Goal: Check status: Check status

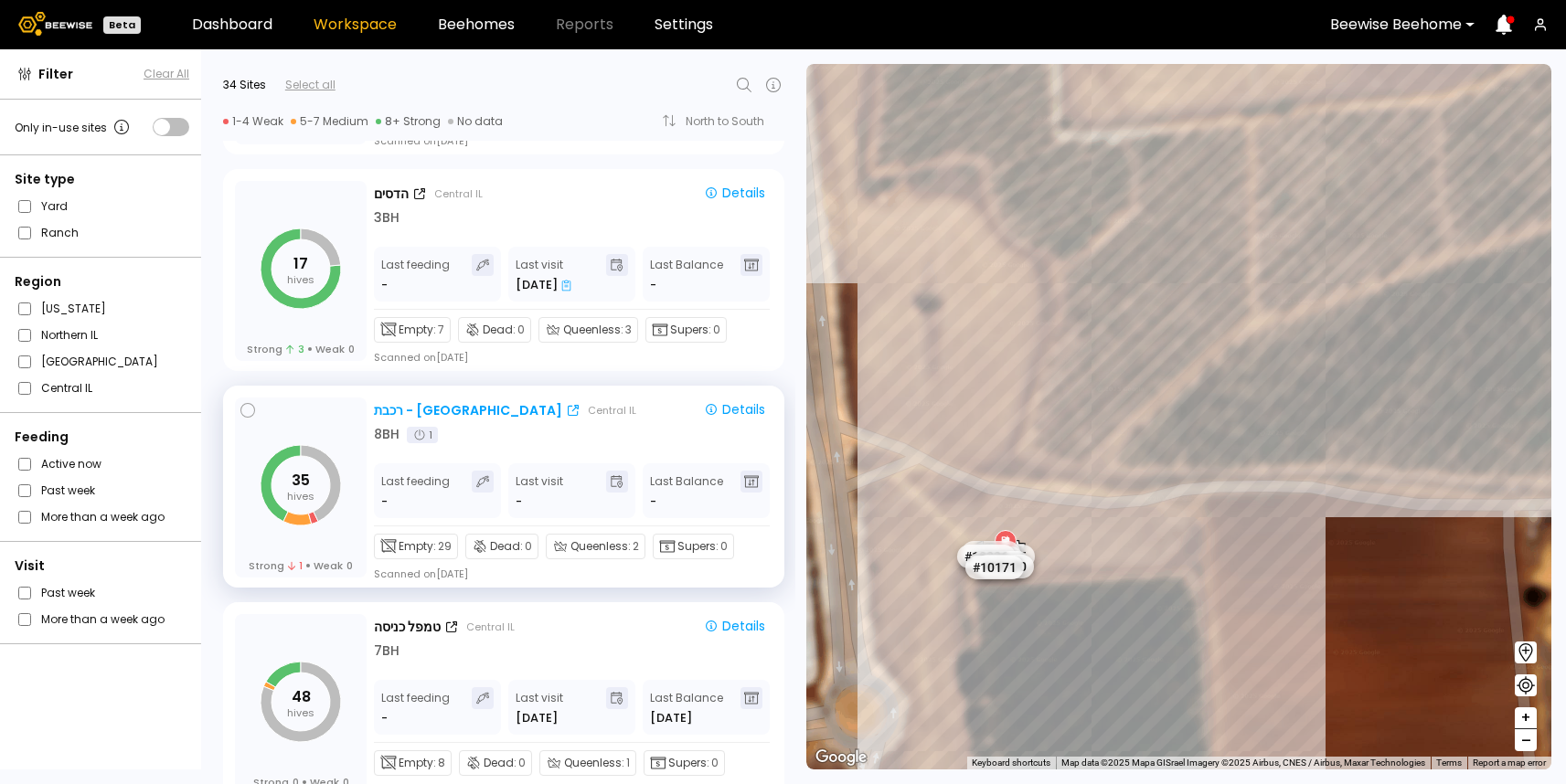
scroll to position [3018, 0]
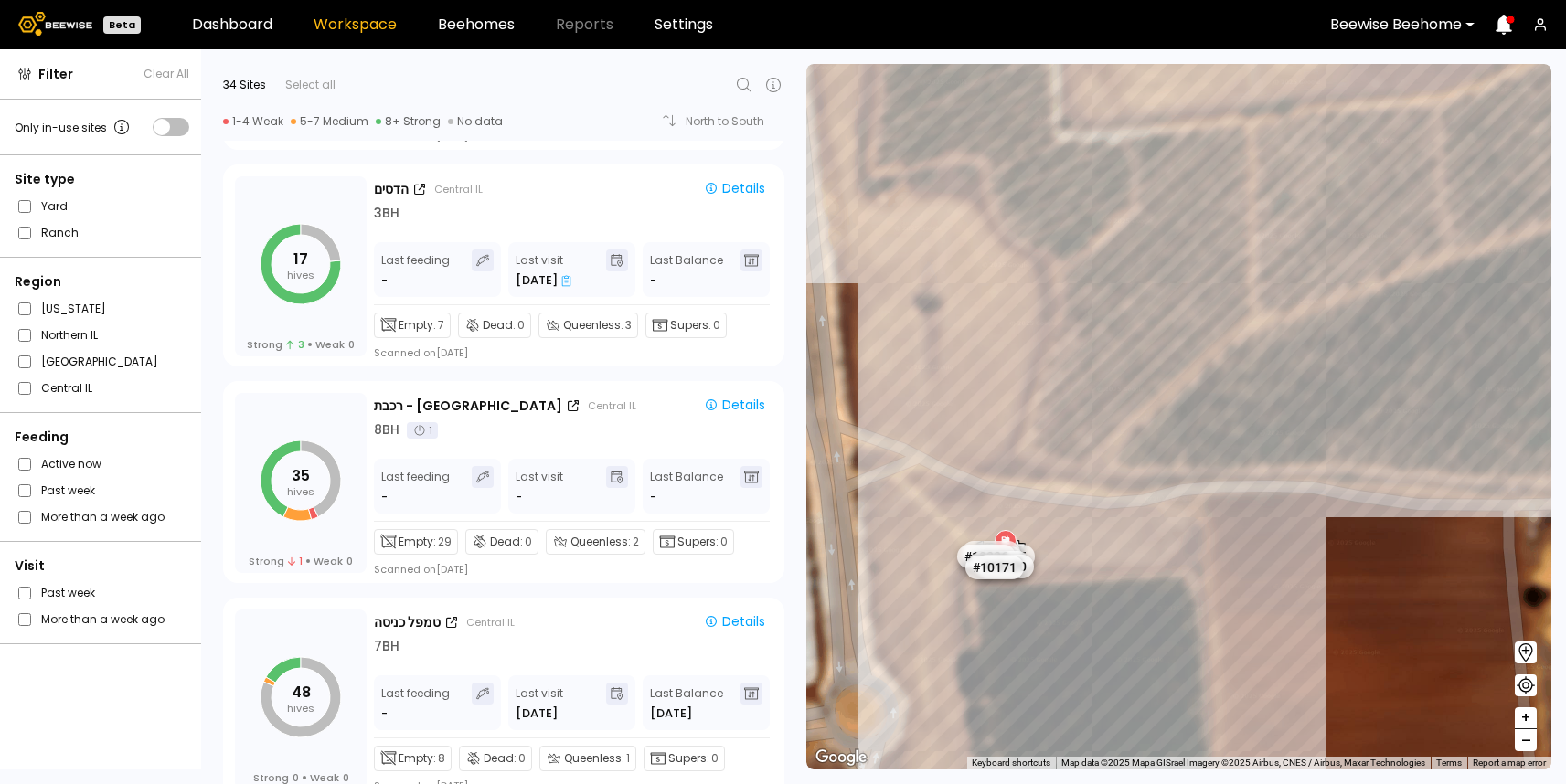
click at [1414, 36] on div "Beewise Beehome" at bounding box center [1396, 25] width 157 height 42
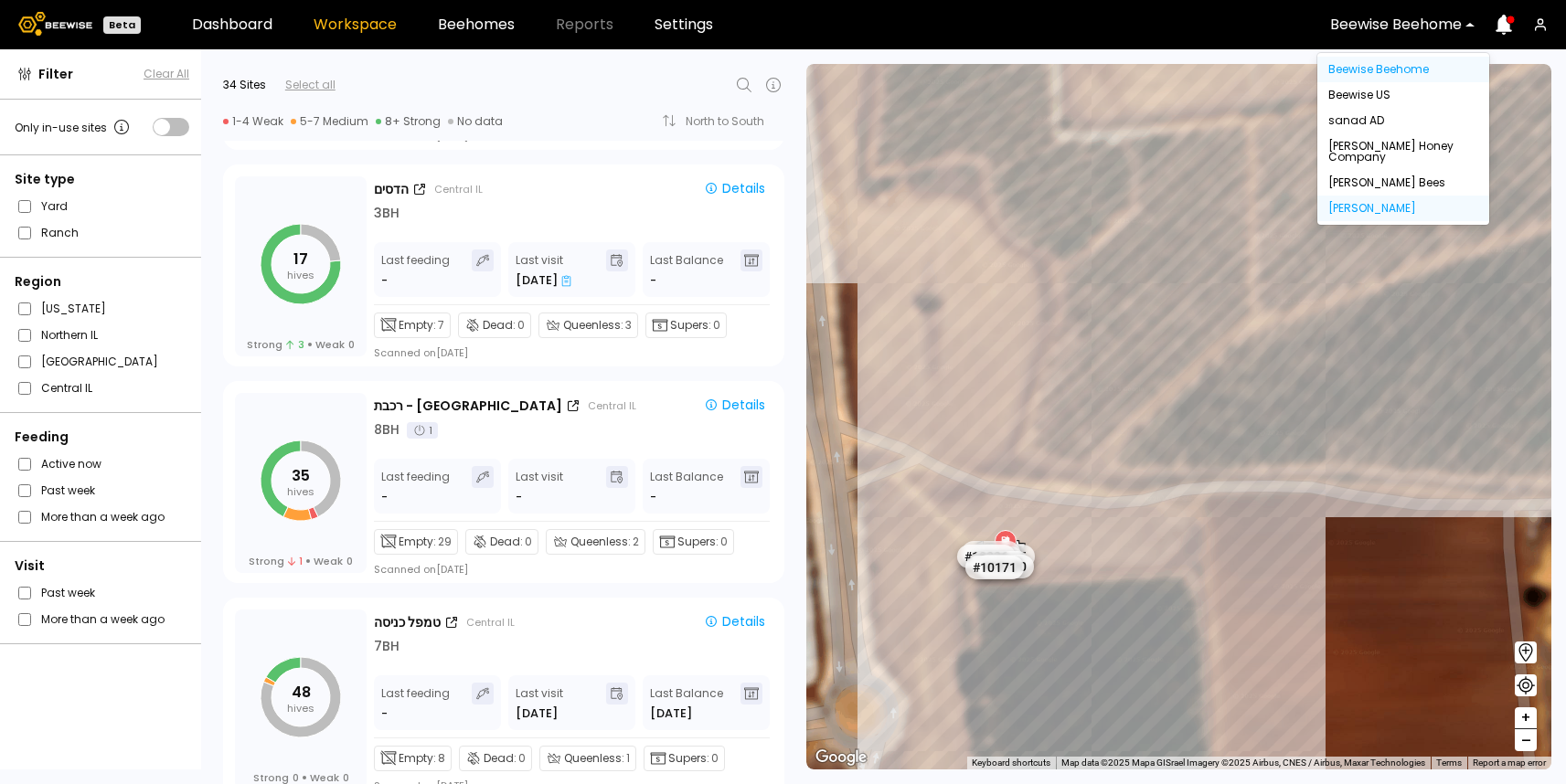
click at [1338, 209] on div "[PERSON_NAME]" at bounding box center [1403, 208] width 150 height 11
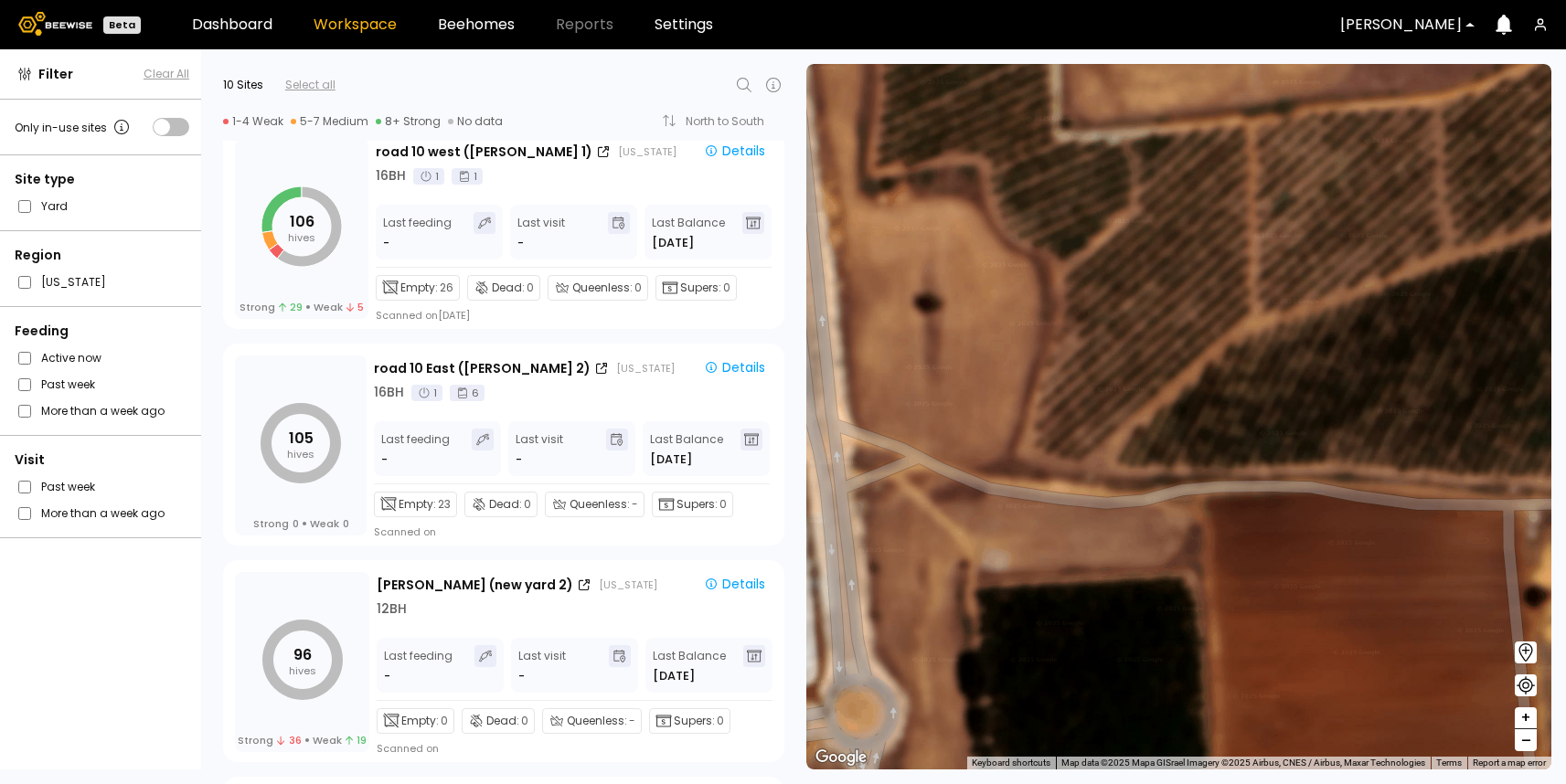
scroll to position [0, 0]
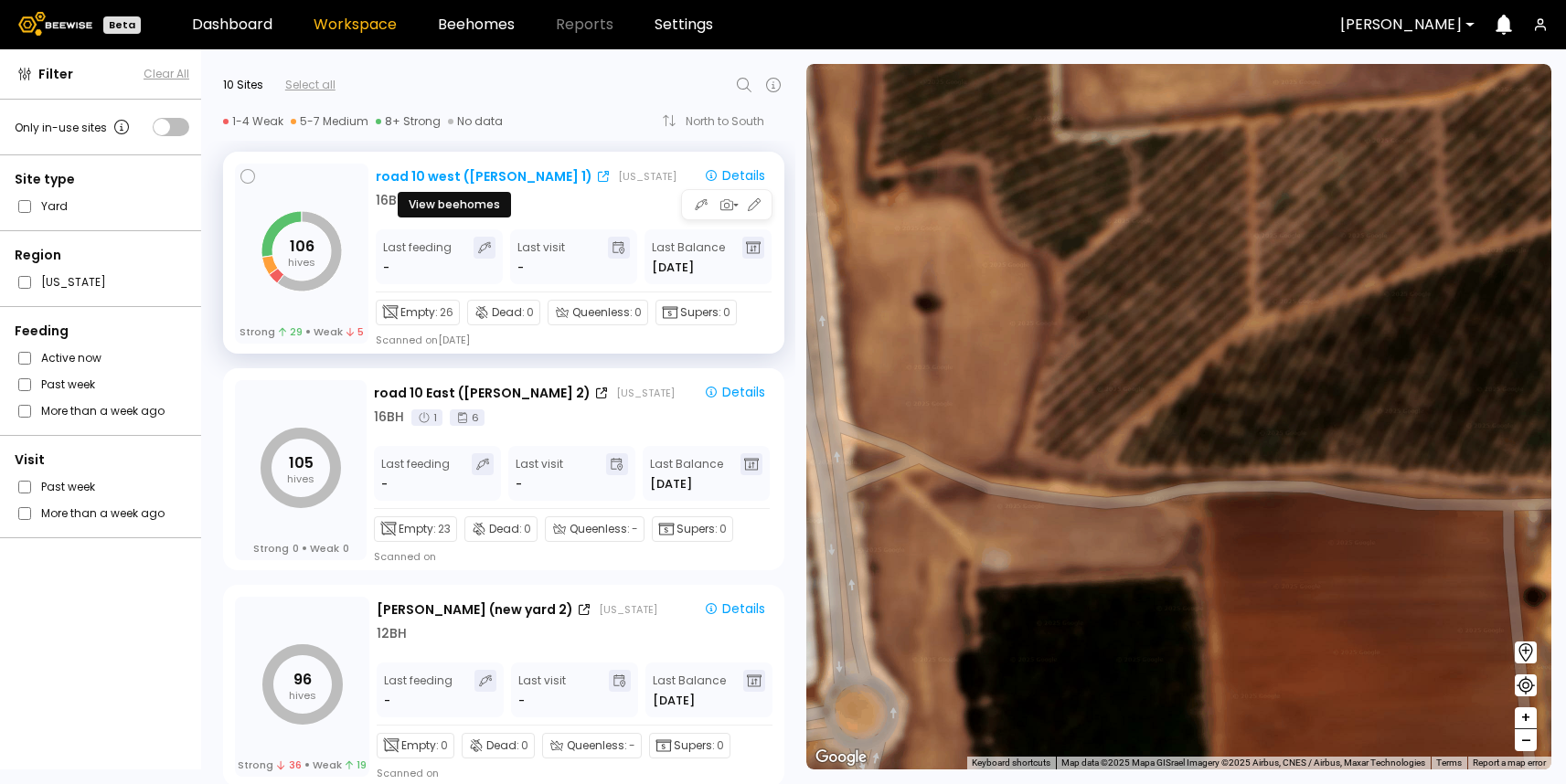
click at [469, 177] on div "road 10 west ([PERSON_NAME] 1)" at bounding box center [484, 176] width 217 height 19
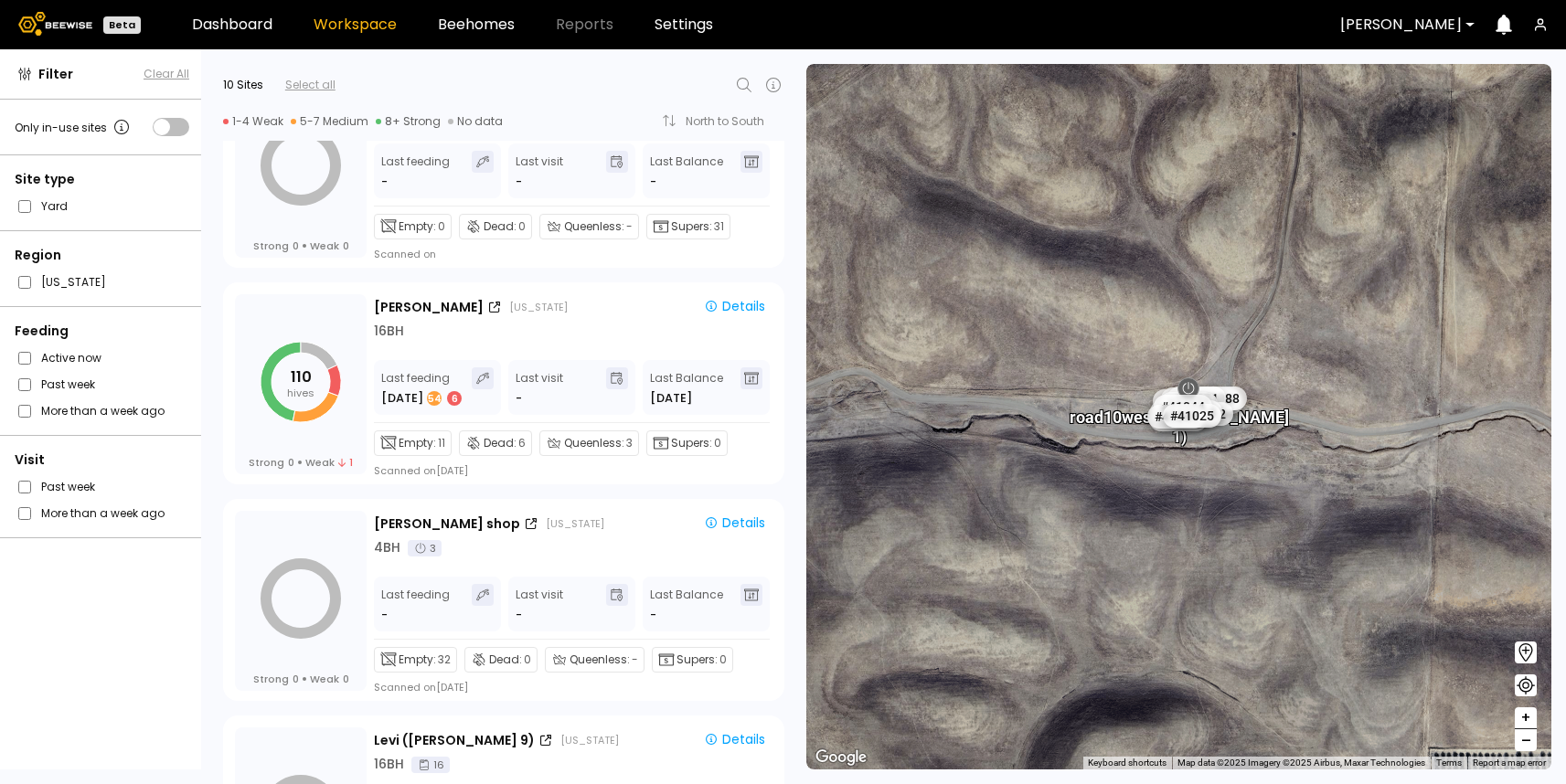
scroll to position [740, 0]
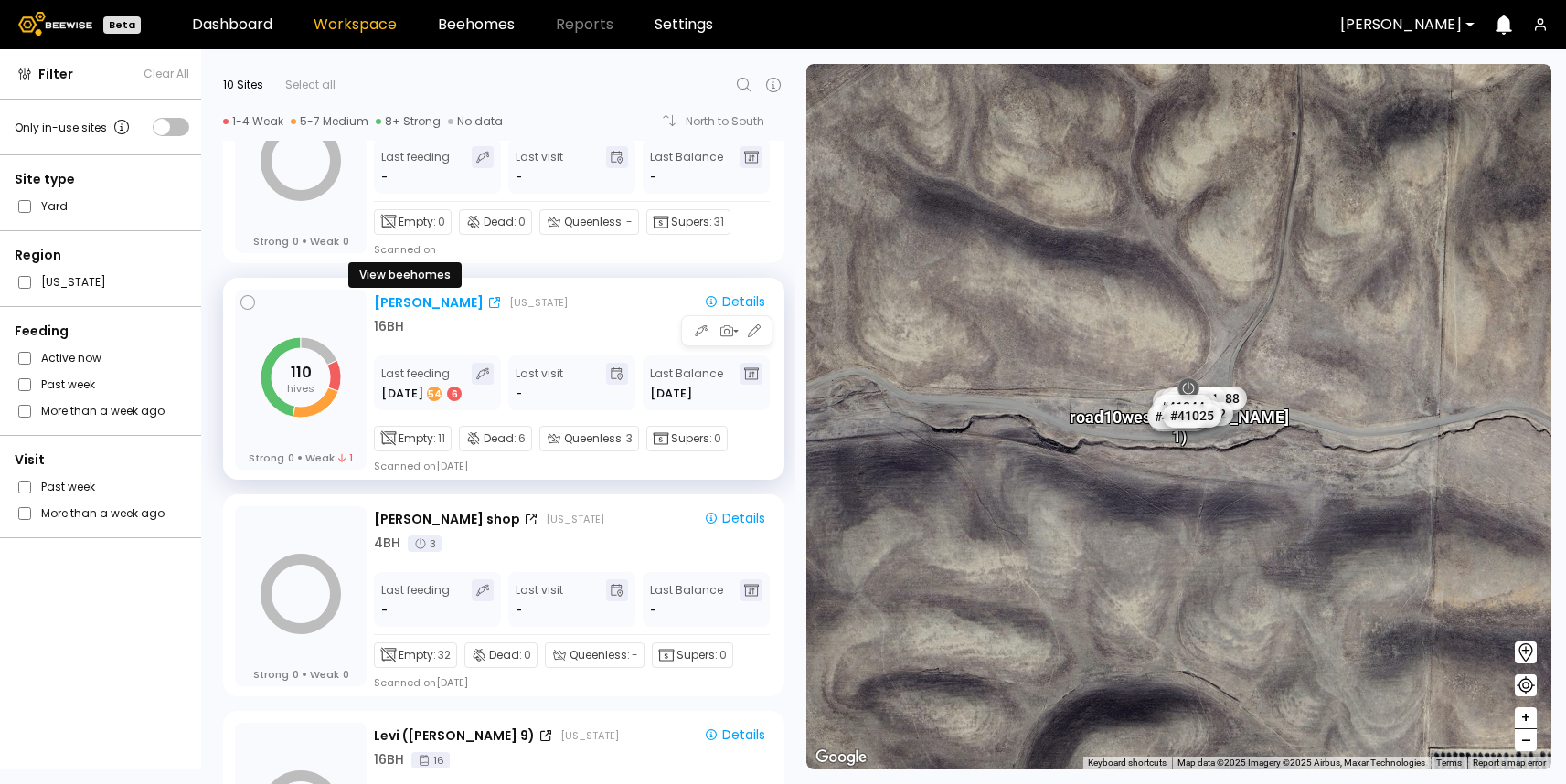
click at [402, 302] on div "Nunes" at bounding box center [428, 302] width 110 height 19
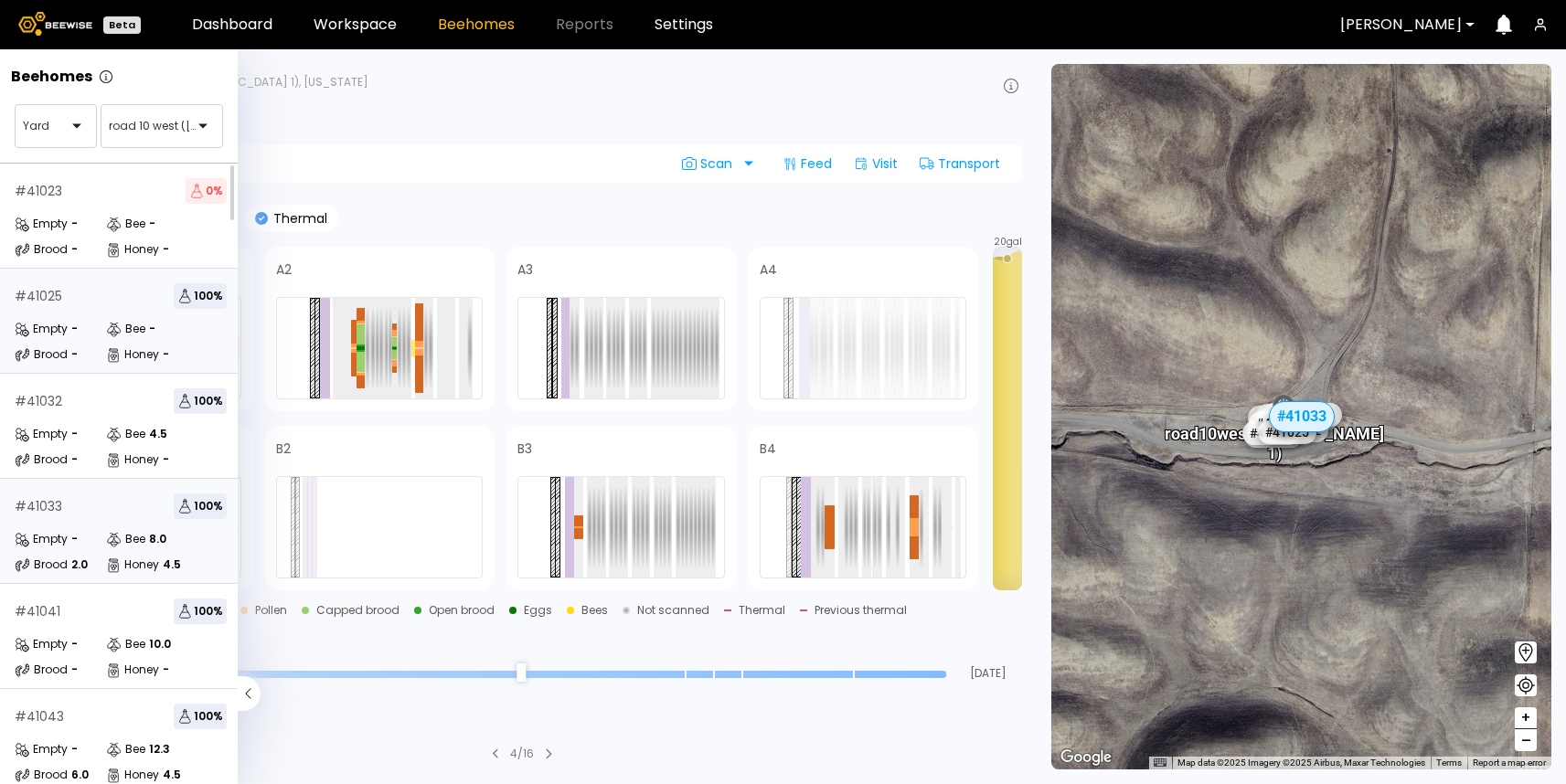
click at [102, 351] on div "Brood -" at bounding box center [61, 354] width 92 height 18
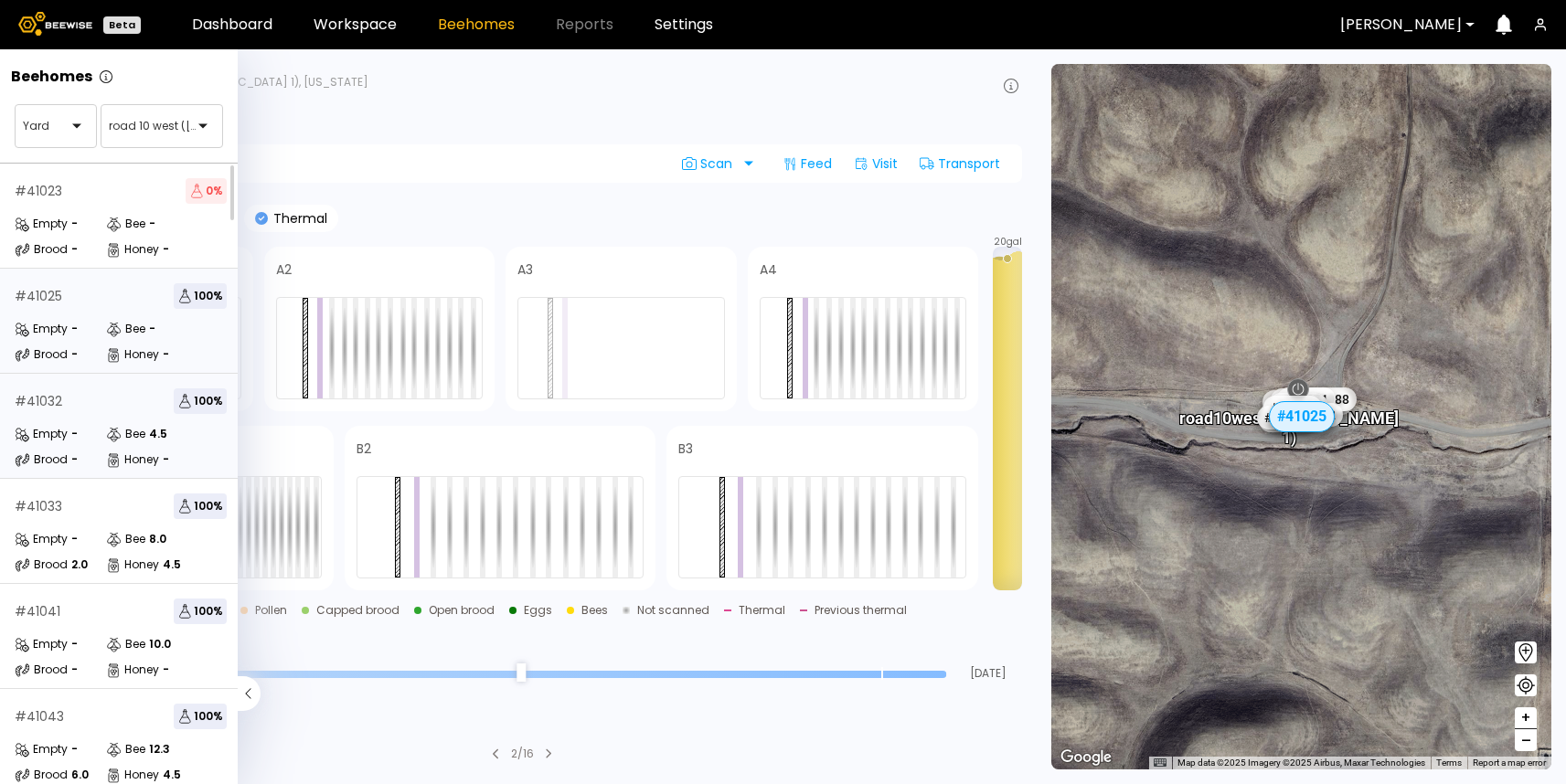
click at [90, 447] on div "Empty - Bee 4.5 Brood - Honey -" at bounding box center [120, 447] width 212 height 44
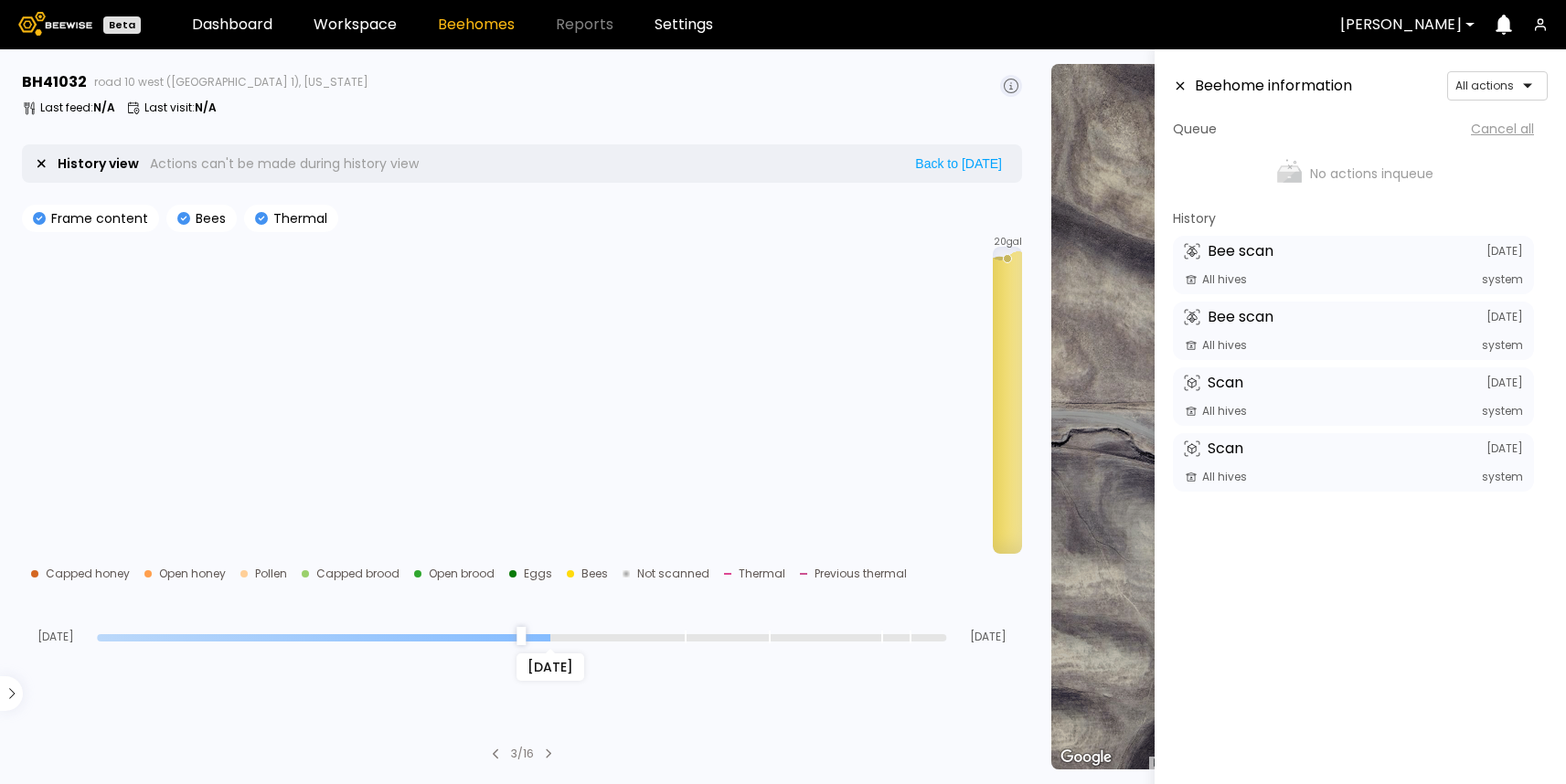
drag, startPoint x: 942, startPoint y: 670, endPoint x: 543, endPoint y: 659, distance: 399.2
click at [543, 641] on input "range" at bounding box center [521, 637] width 849 height 7
drag, startPoint x: 545, startPoint y: 642, endPoint x: 308, endPoint y: 625, distance: 237.6
click at [308, 634] on input "range" at bounding box center [521, 637] width 849 height 7
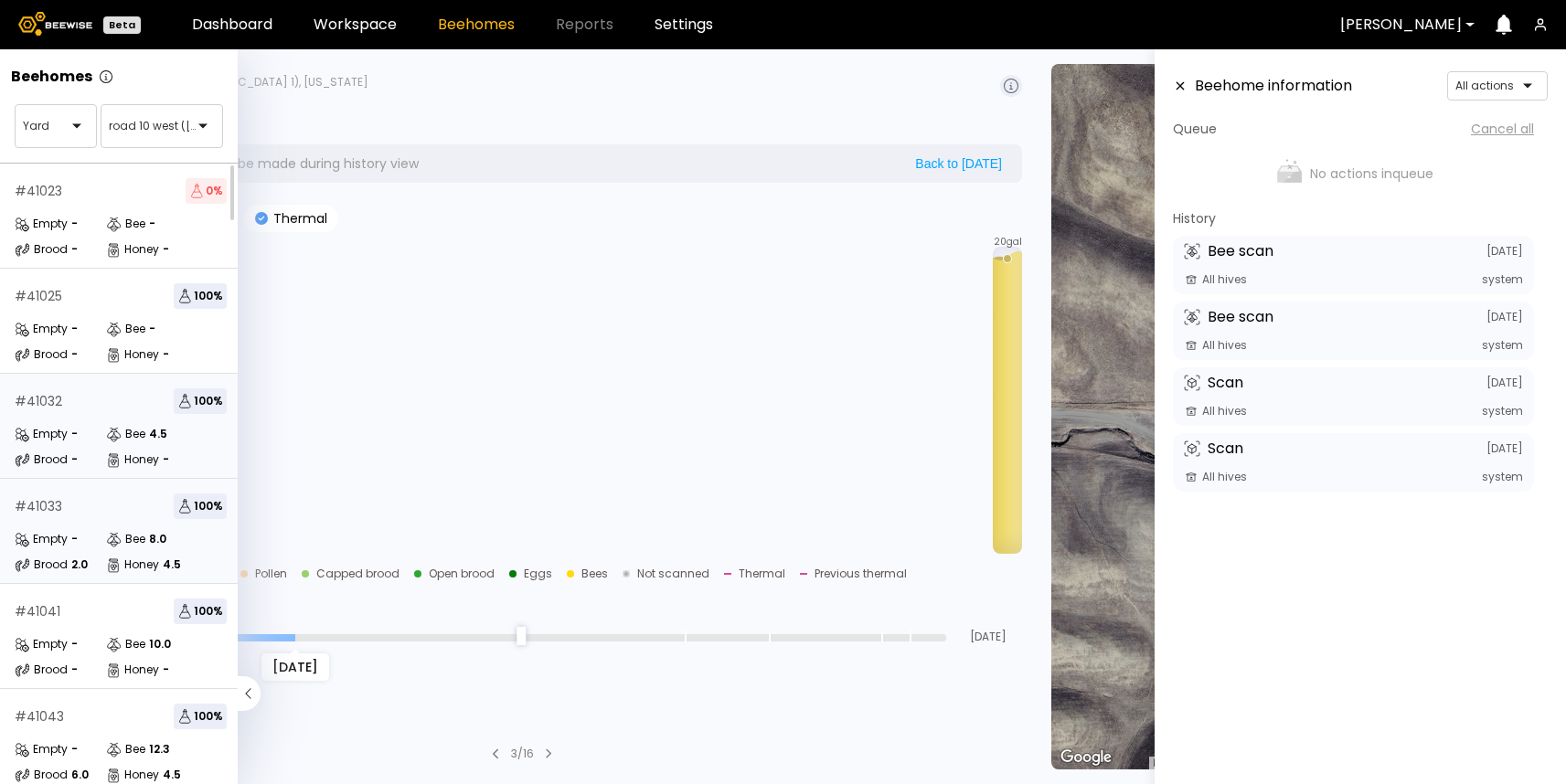
click at [88, 517] on div "# 41033 100 %" at bounding box center [120, 506] width 212 height 26
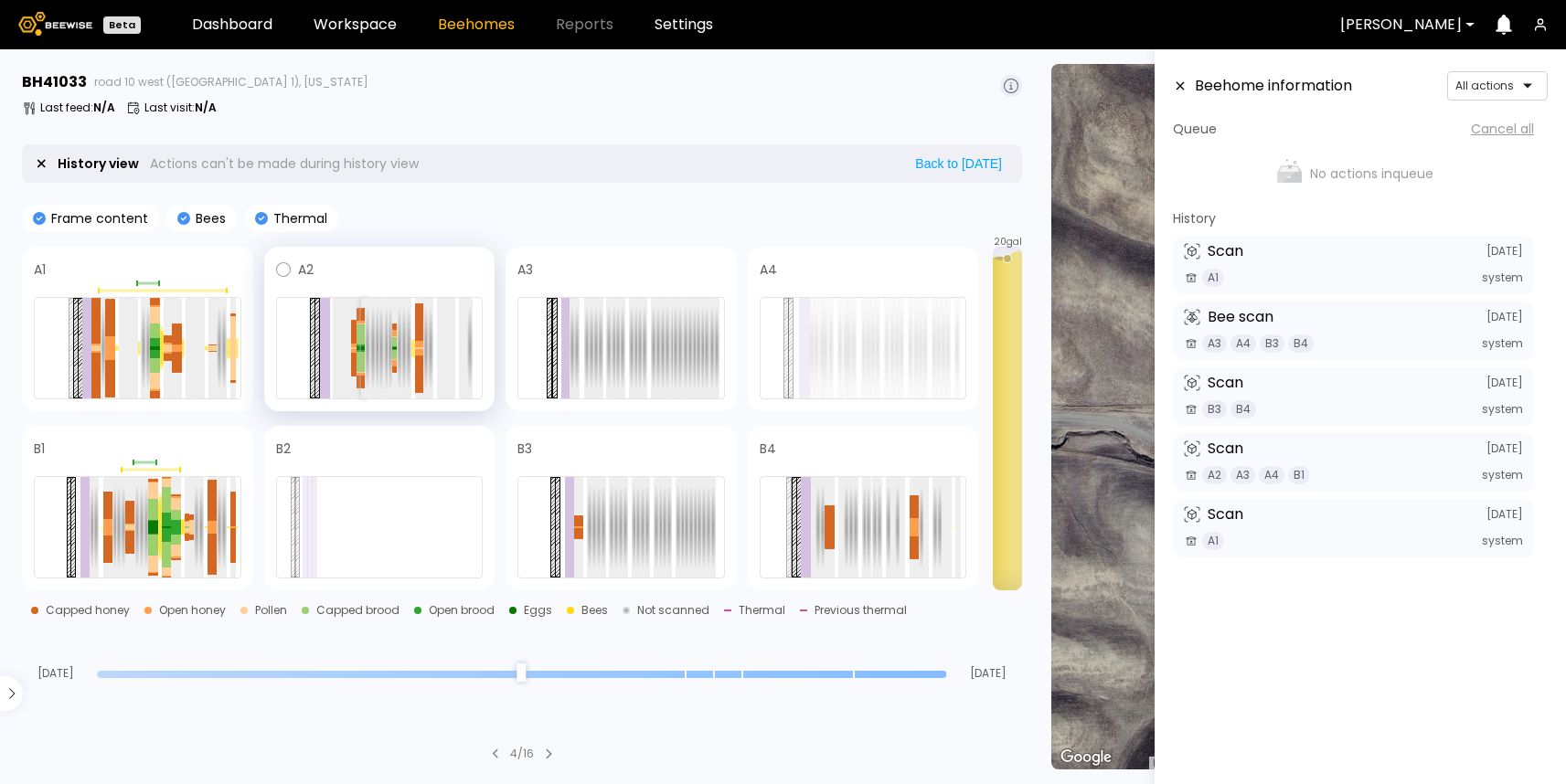
click at [361, 351] on div at bounding box center [364, 361] width 6 height 20
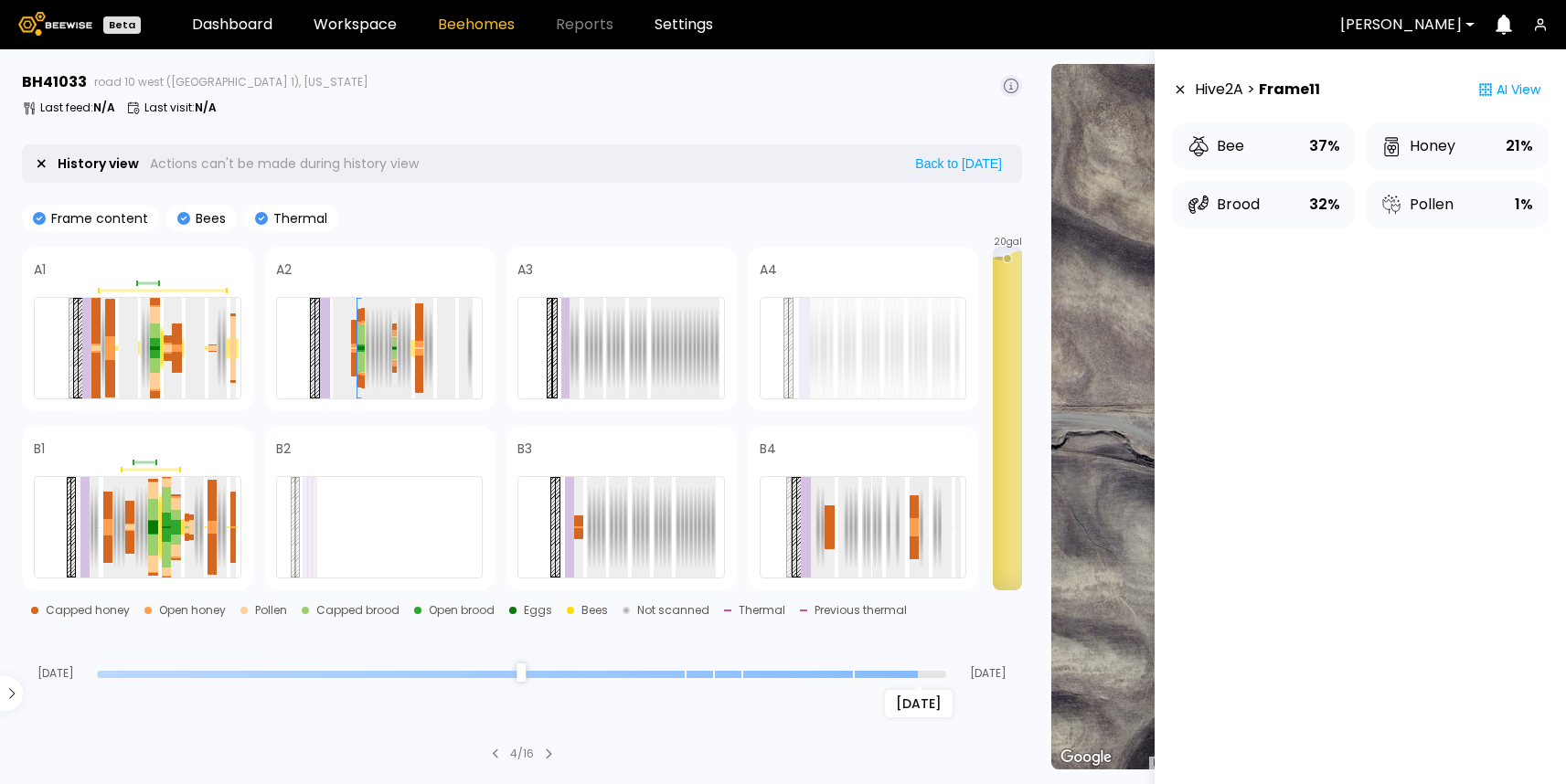
type input "*"
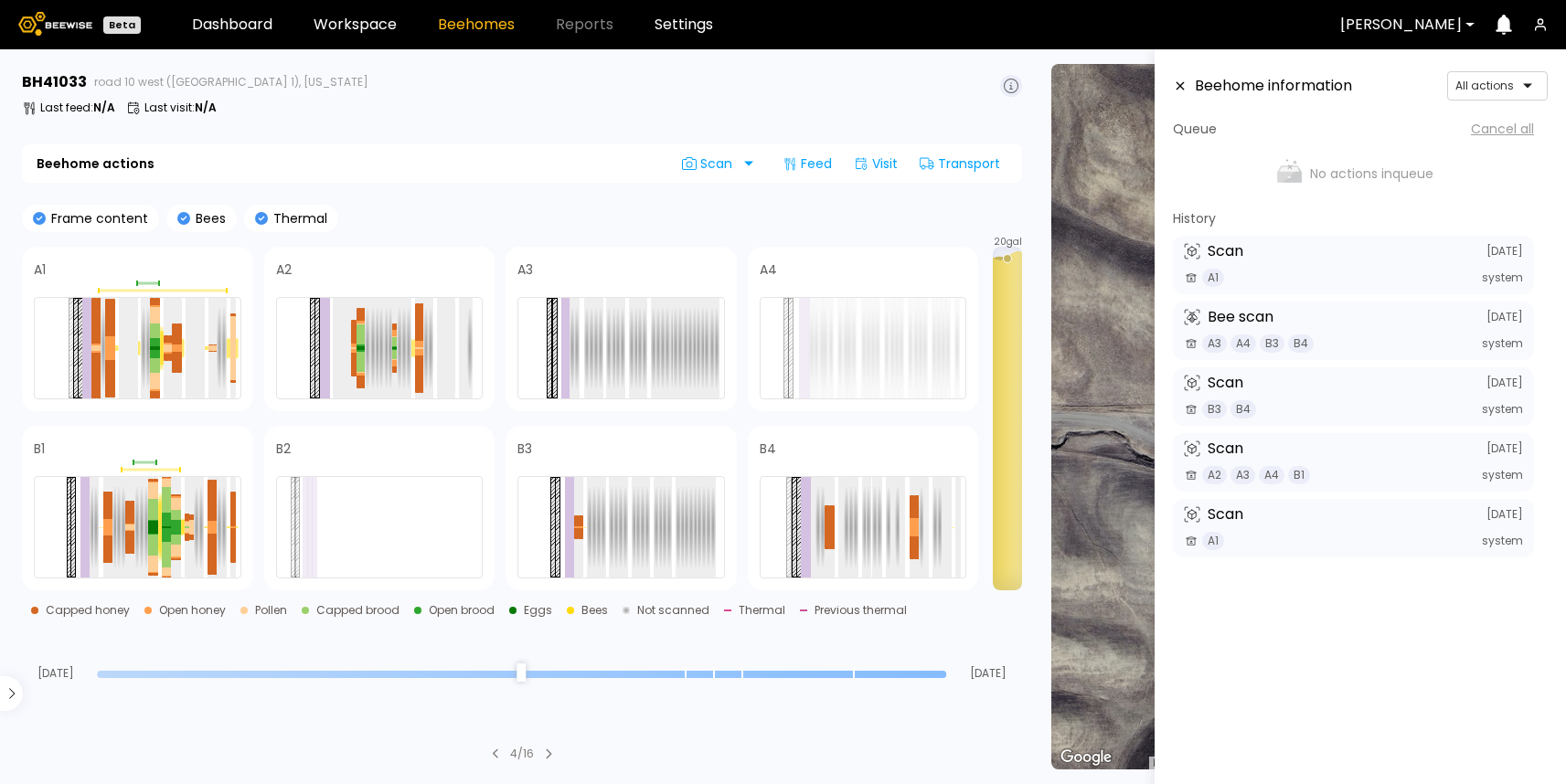
click at [946, 673] on input "range" at bounding box center [521, 674] width 849 height 7
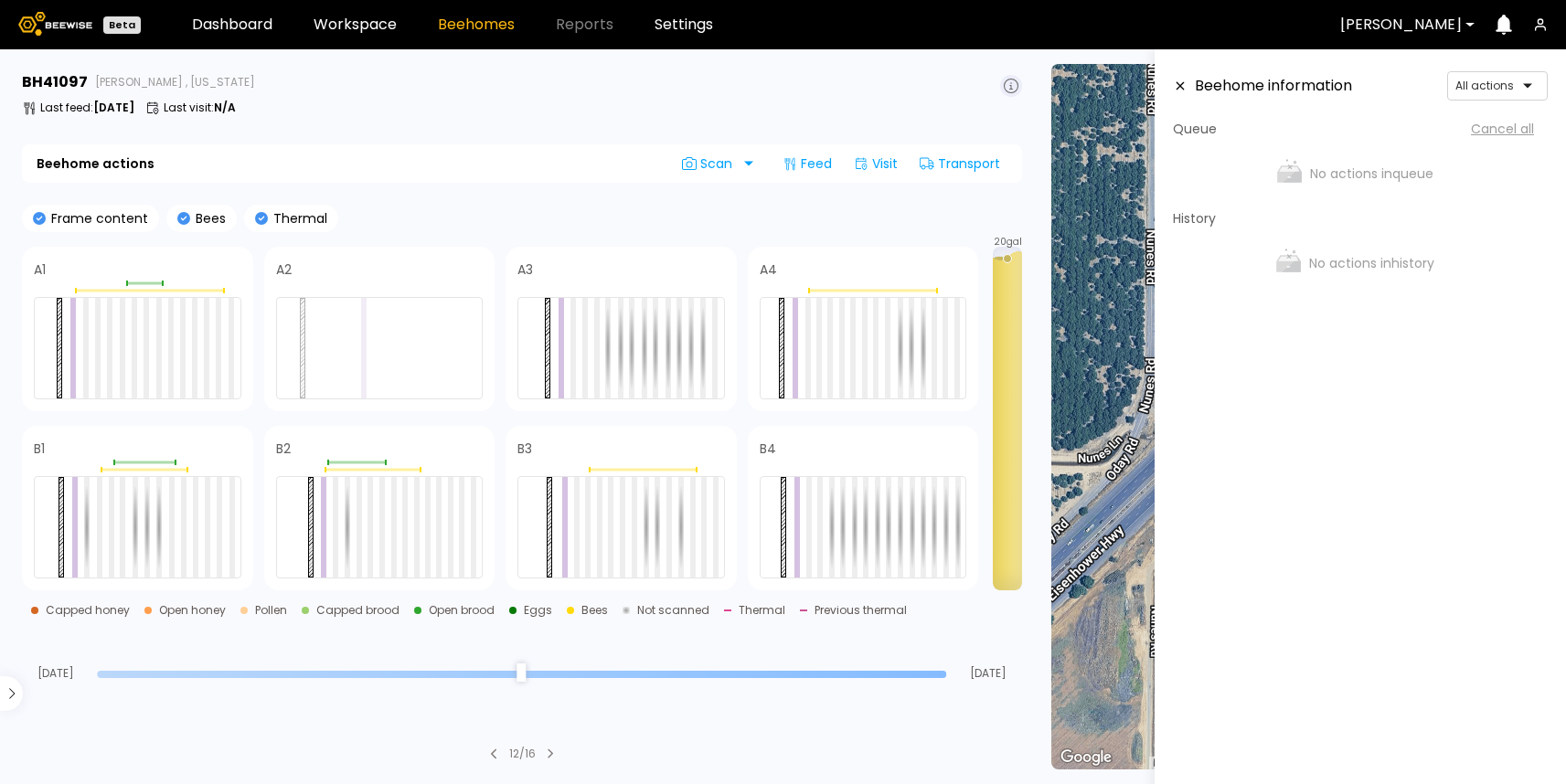
drag, startPoint x: 940, startPoint y: 673, endPoint x: 965, endPoint y: 677, distance: 25.3
click at [946, 677] on input "range" at bounding box center [521, 674] width 849 height 7
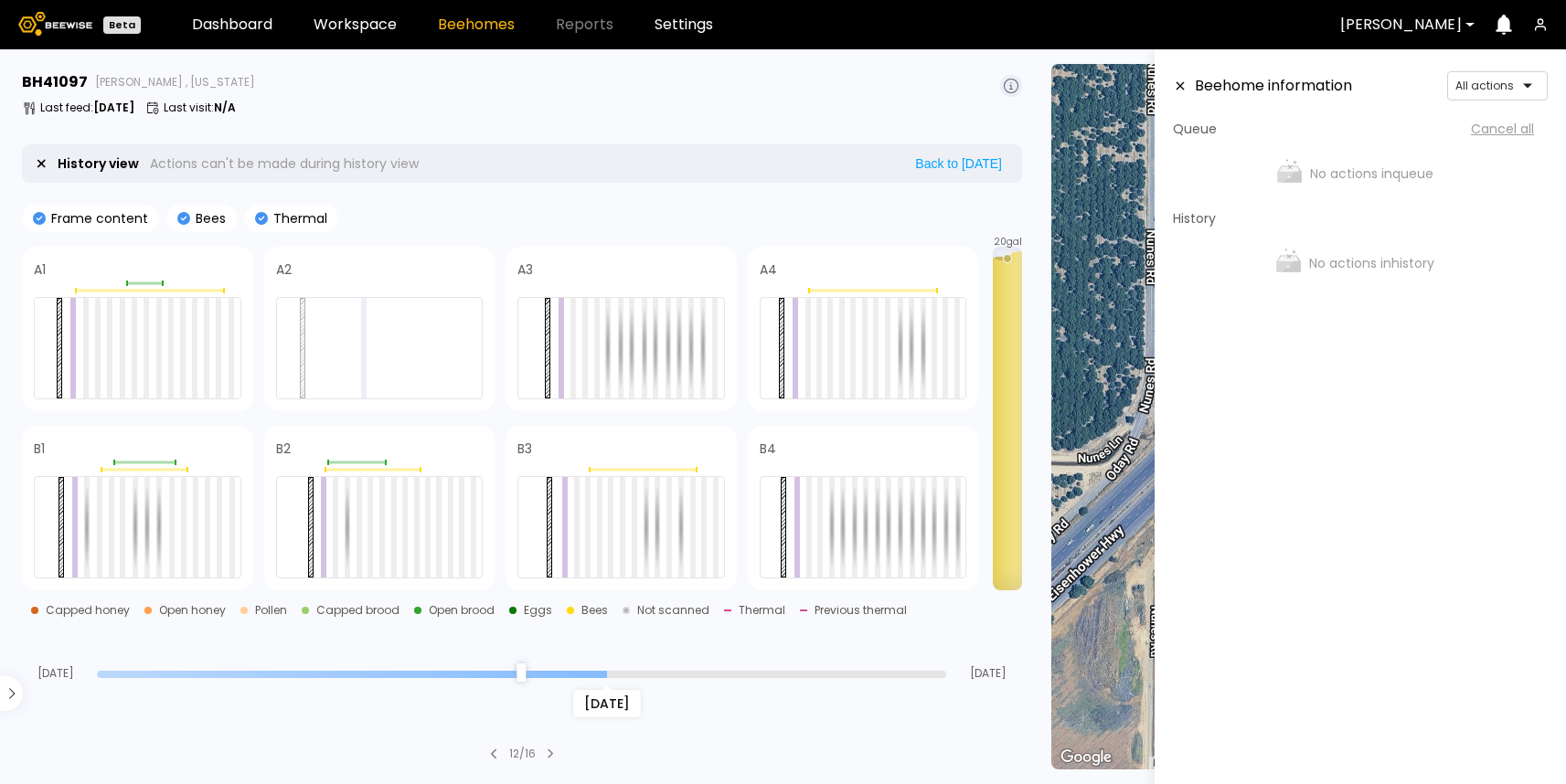
type input "*"
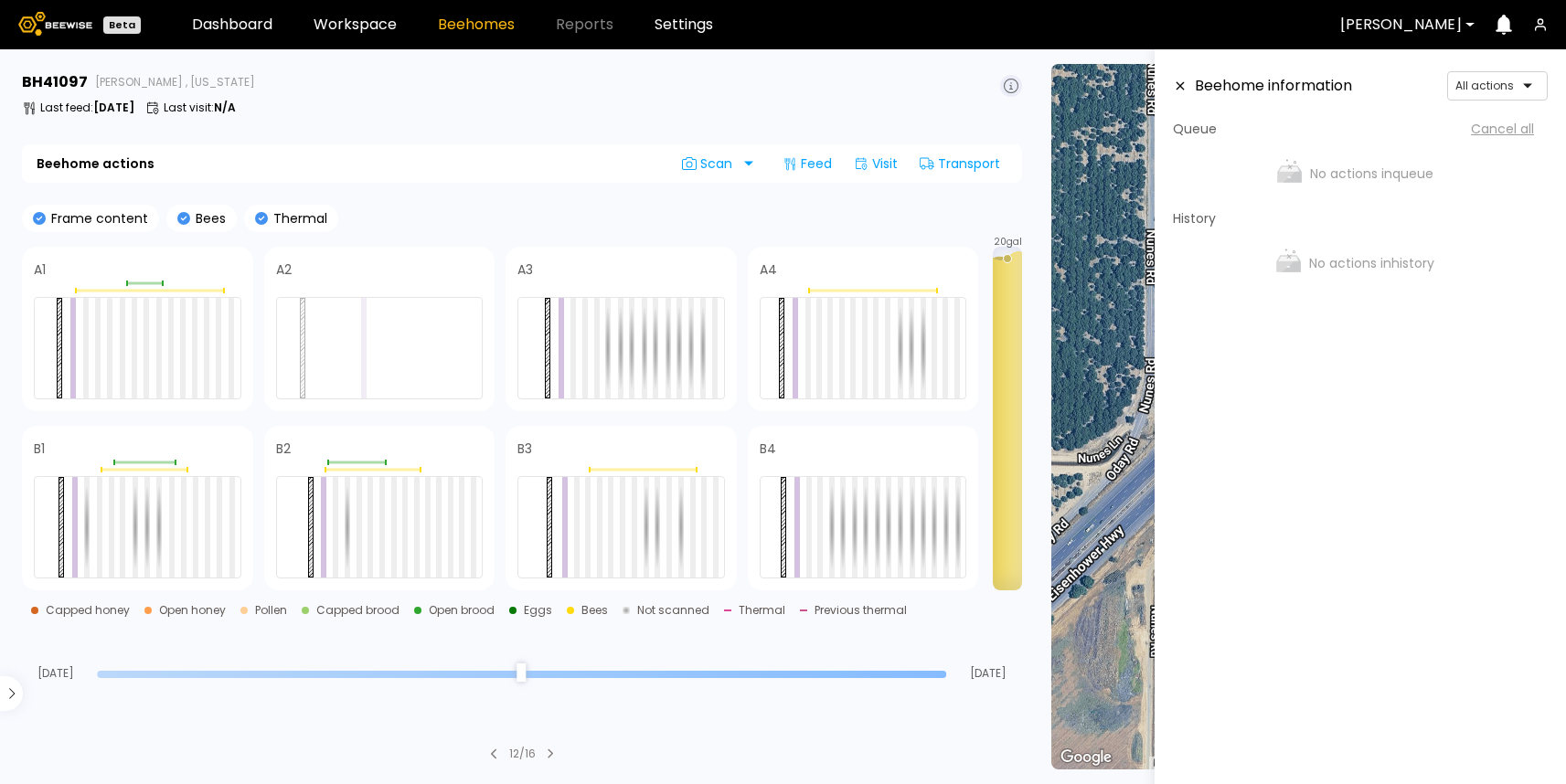
drag, startPoint x: 946, startPoint y: 672, endPoint x: 1020, endPoint y: 673, distance: 74.0
click at [946, 673] on input "range" at bounding box center [521, 674] width 849 height 7
click at [1181, 85] on icon at bounding box center [1180, 86] width 15 height 13
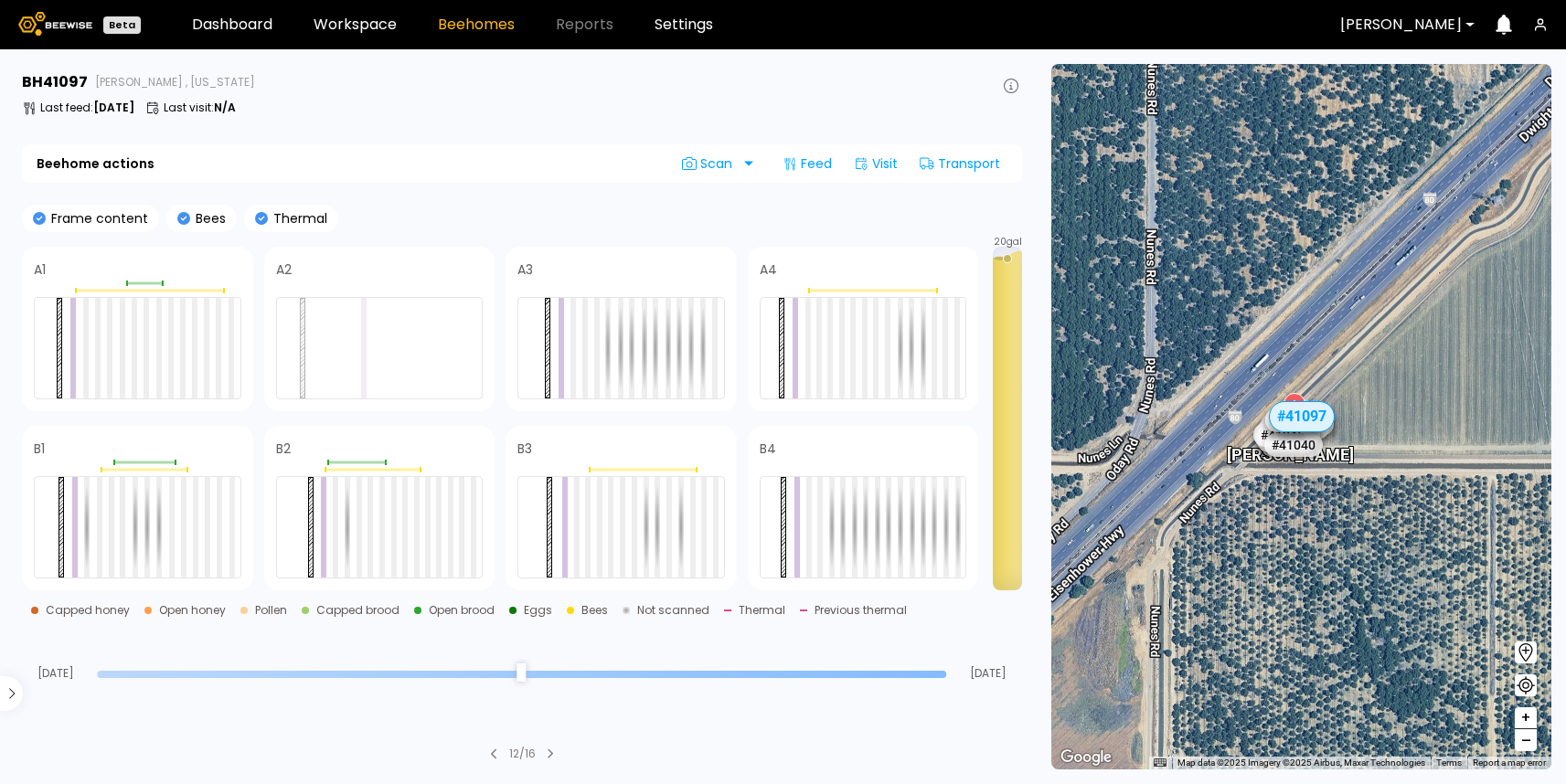
click at [996, 79] on div "BH 41097 Nunes , California" at bounding box center [522, 83] width 1000 height 22
click at [1009, 82] on icon at bounding box center [1010, 86] width 15 height 15
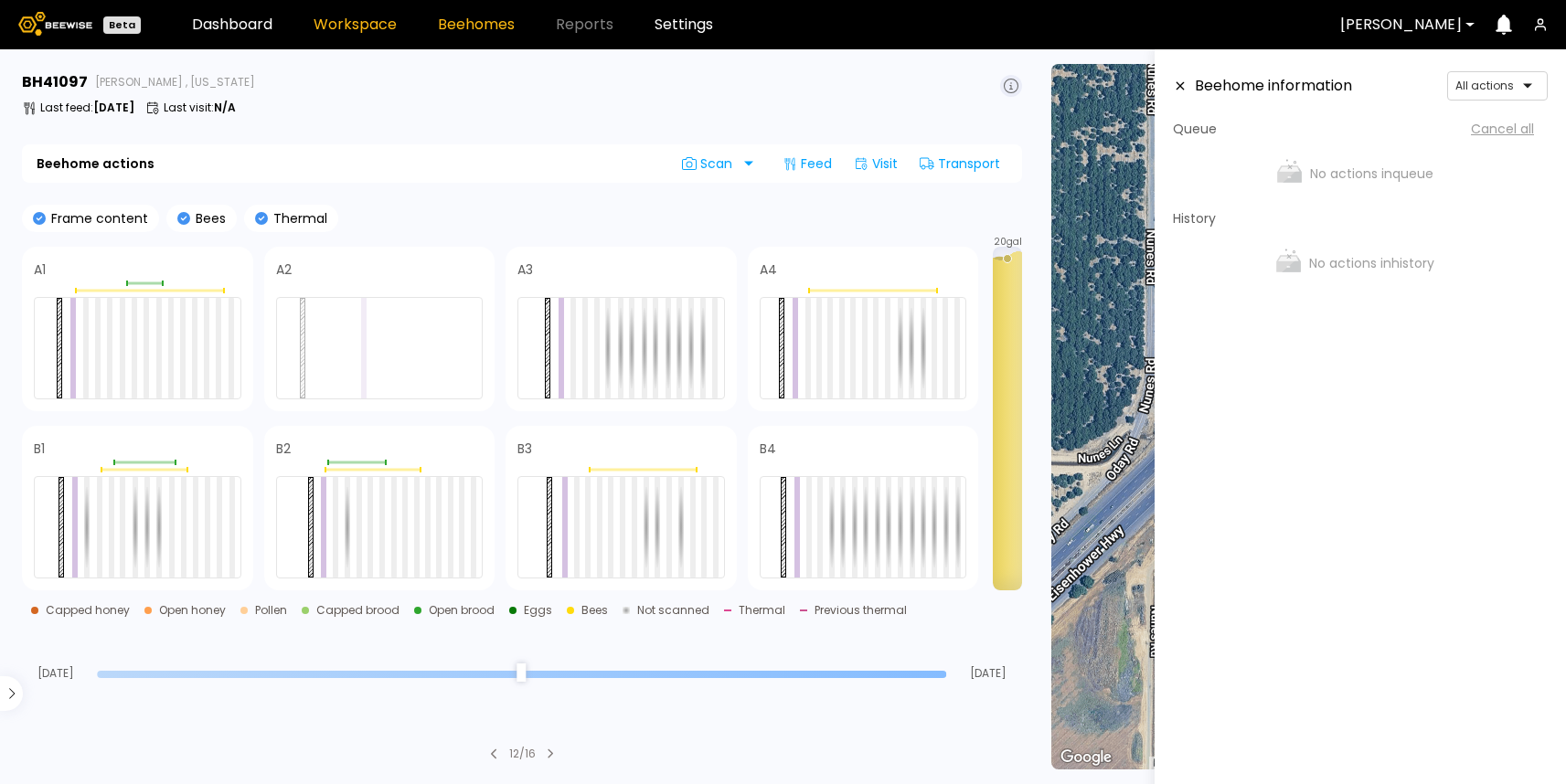
click at [371, 29] on link "Workspace" at bounding box center [355, 24] width 84 height 15
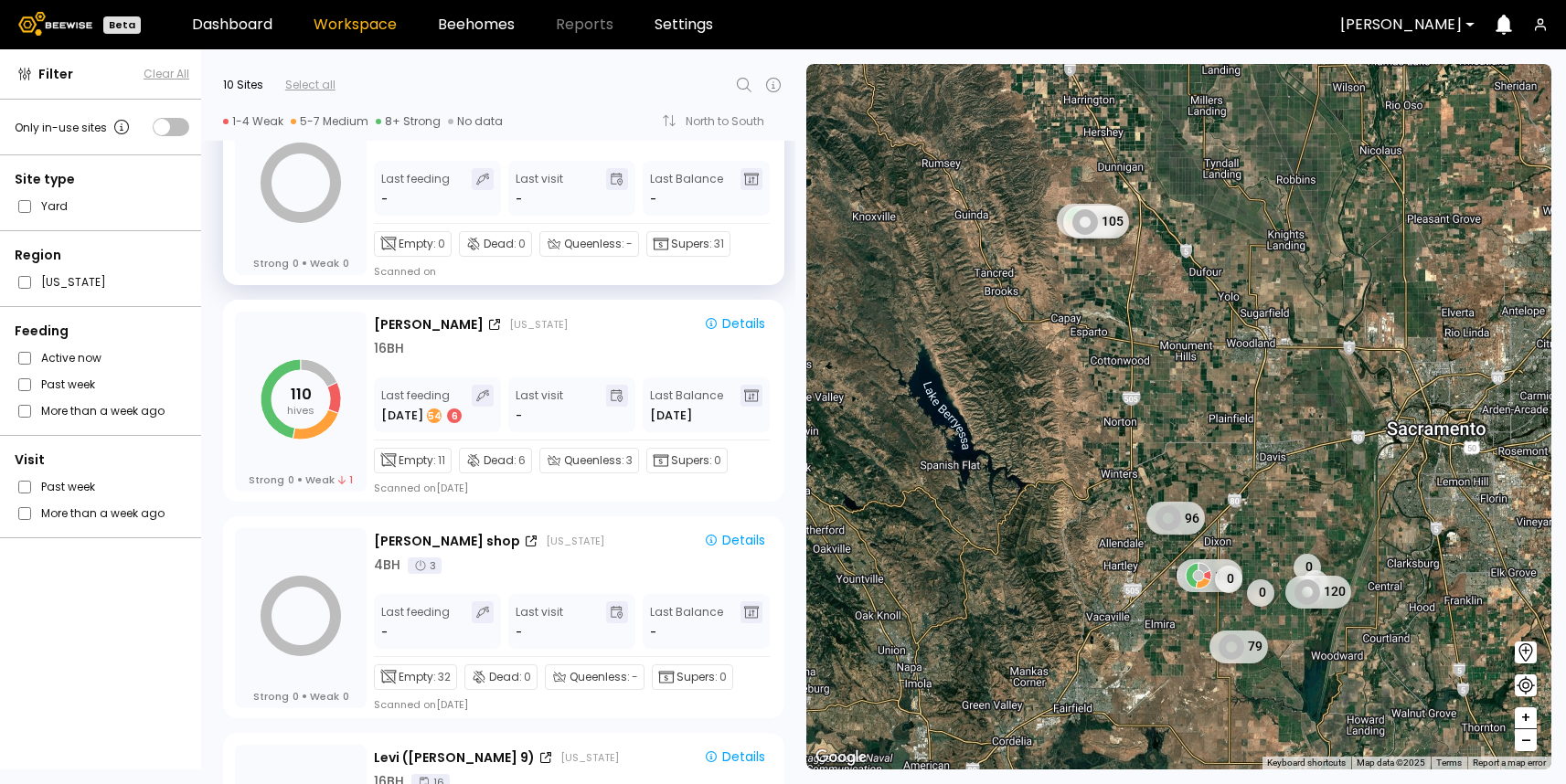
scroll to position [731, 0]
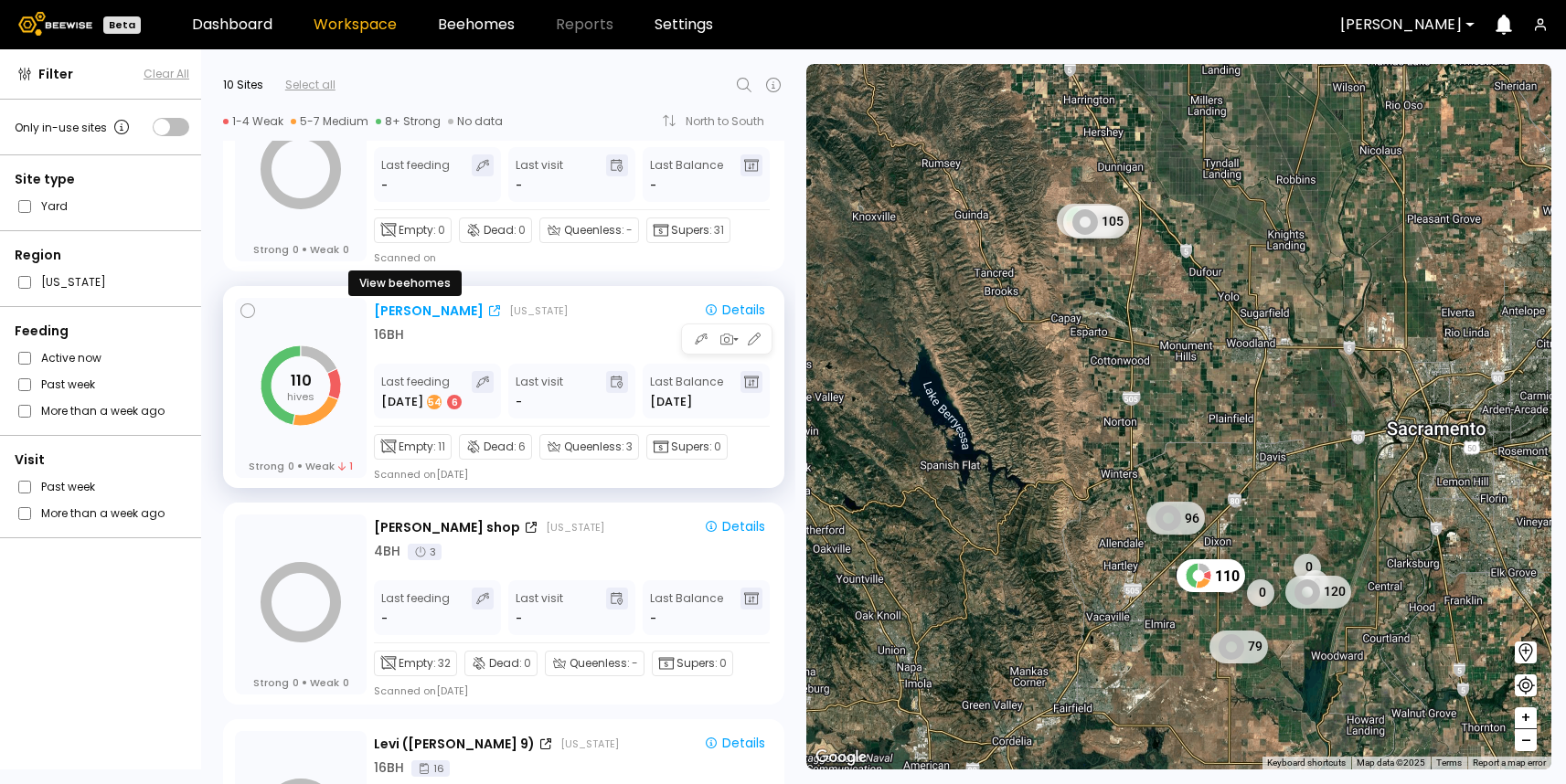
click at [400, 310] on div "Nunes" at bounding box center [428, 310] width 110 height 19
